Goal: Task Accomplishment & Management: Use online tool/utility

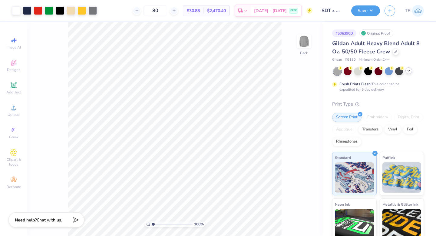
click at [407, 69] on icon at bounding box center [408, 70] width 5 height 5
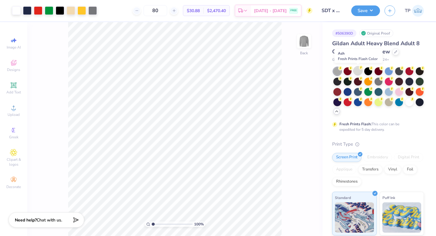
click at [357, 73] on div at bounding box center [358, 71] width 8 height 8
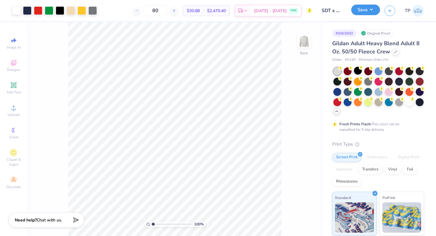
click at [367, 12] on button "Save" at bounding box center [365, 10] width 29 height 11
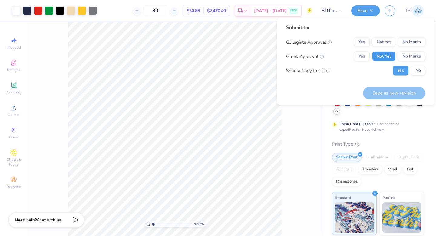
click at [392, 56] on button "Not Yet" at bounding box center [383, 56] width 23 height 10
click at [387, 44] on button "Not Yet" at bounding box center [383, 42] width 23 height 10
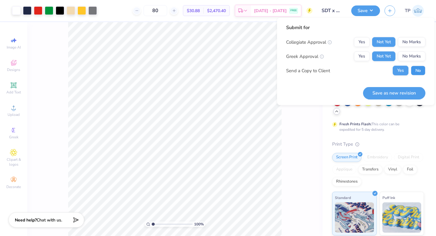
click at [414, 69] on button "No" at bounding box center [418, 71] width 15 height 10
click at [403, 88] on button "Save as new revision" at bounding box center [394, 93] width 62 height 12
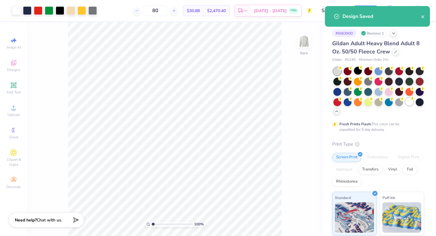
click at [410, 99] on div at bounding box center [410, 102] width 8 height 8
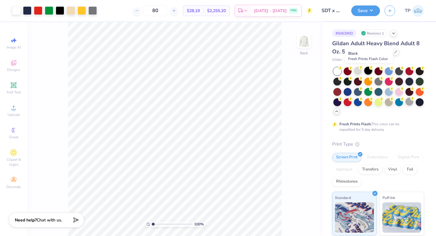
click at [369, 72] on div at bounding box center [368, 71] width 8 height 8
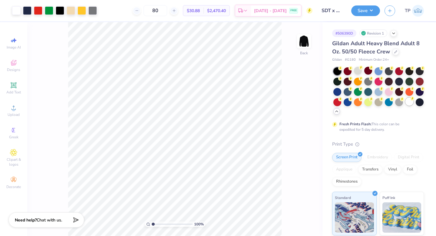
click at [407, 101] on div at bounding box center [410, 102] width 8 height 8
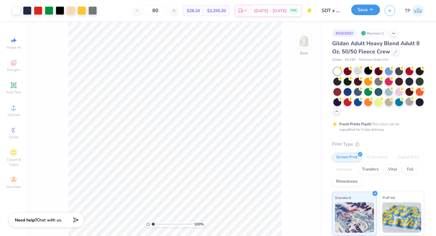
click at [375, 12] on button "Save" at bounding box center [365, 10] width 29 height 11
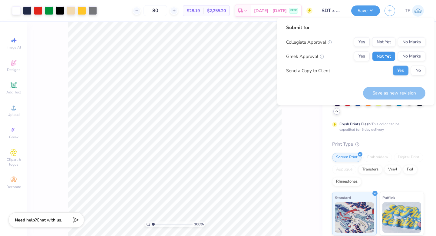
click at [385, 55] on button "Not Yet" at bounding box center [383, 56] width 23 height 10
click at [385, 43] on button "Not Yet" at bounding box center [383, 42] width 23 height 10
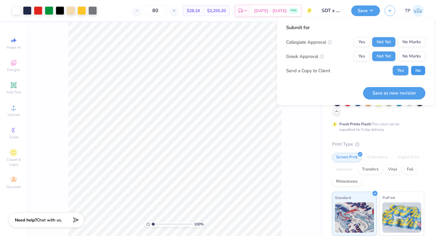
click at [416, 73] on button "No" at bounding box center [418, 71] width 15 height 10
click at [408, 90] on button "Save as new revision" at bounding box center [394, 93] width 62 height 12
